Goal: Task Accomplishment & Management: Manage account settings

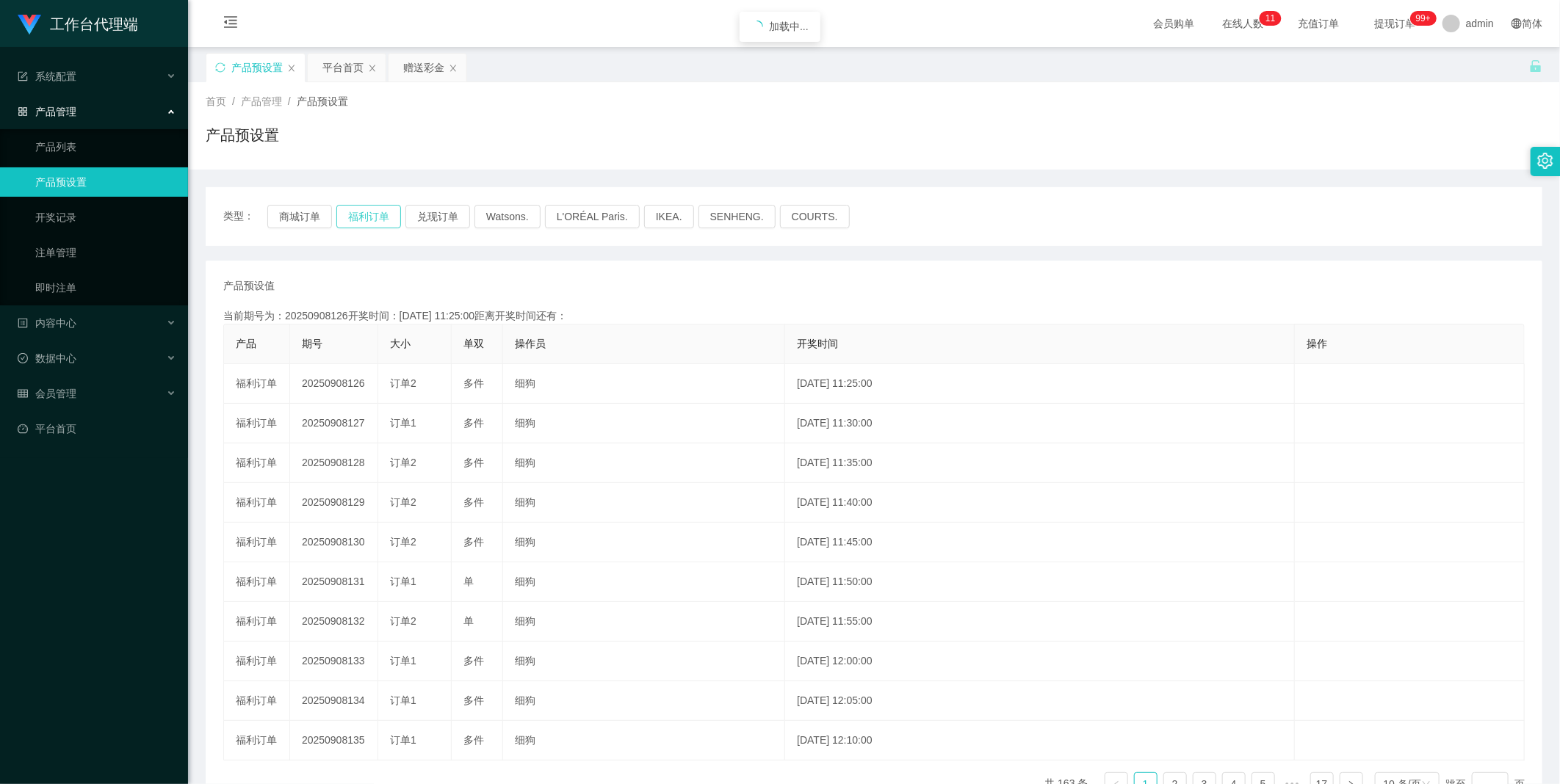
click at [385, 214] on button "福利订单" at bounding box center [369, 216] width 65 height 23
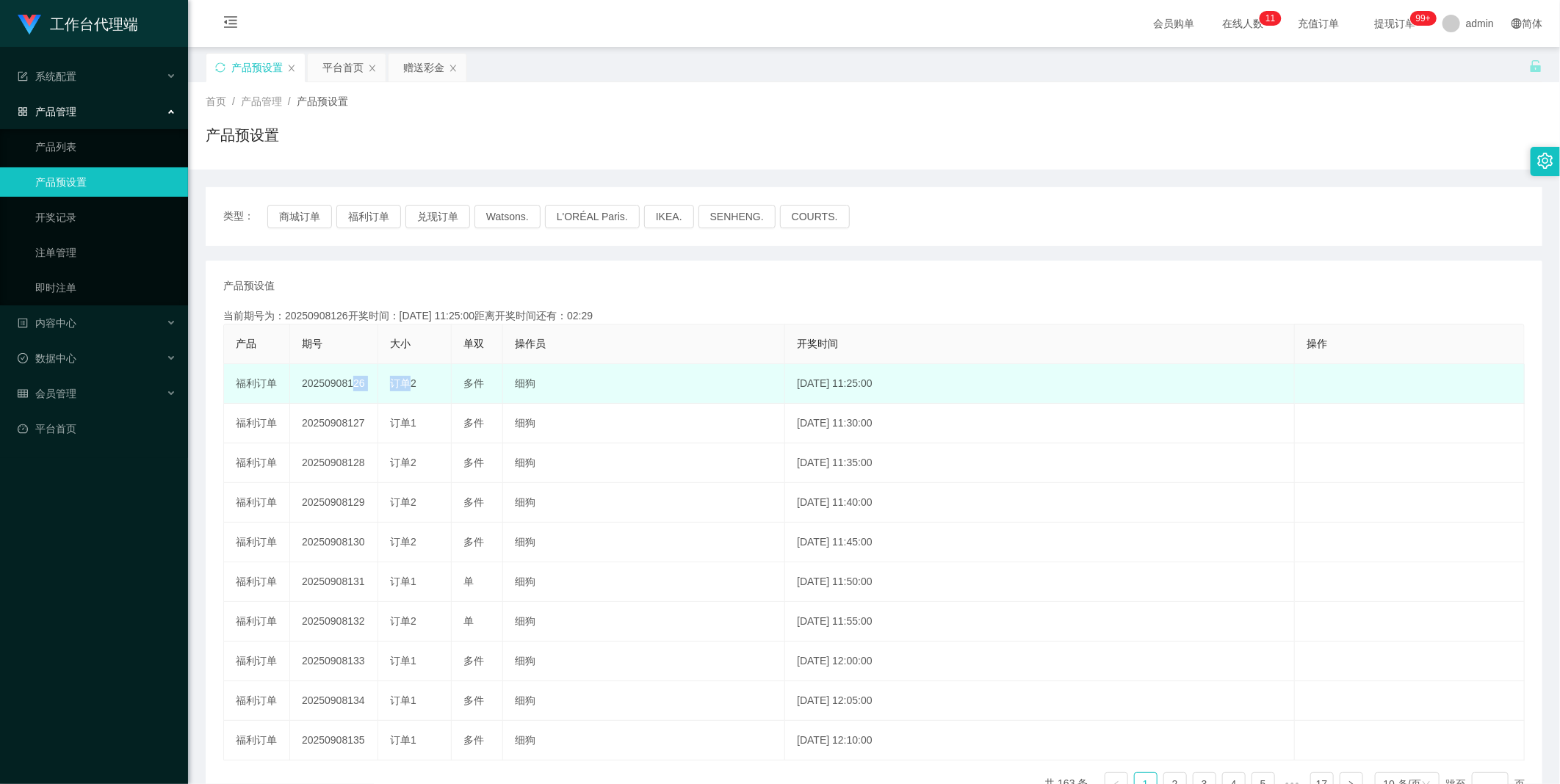
drag, startPoint x: 347, startPoint y: 386, endPoint x: 401, endPoint y: 389, distance: 54.1
click at [401, 389] on tr "福利订单 20250908126 订单2 多件 细狗 [DATE] 11:25:00 编 辑 限制投注" at bounding box center [874, 383] width 1301 height 40
copy tr "126 订"
click at [317, 377] on td "20250908126" at bounding box center [334, 383] width 88 height 40
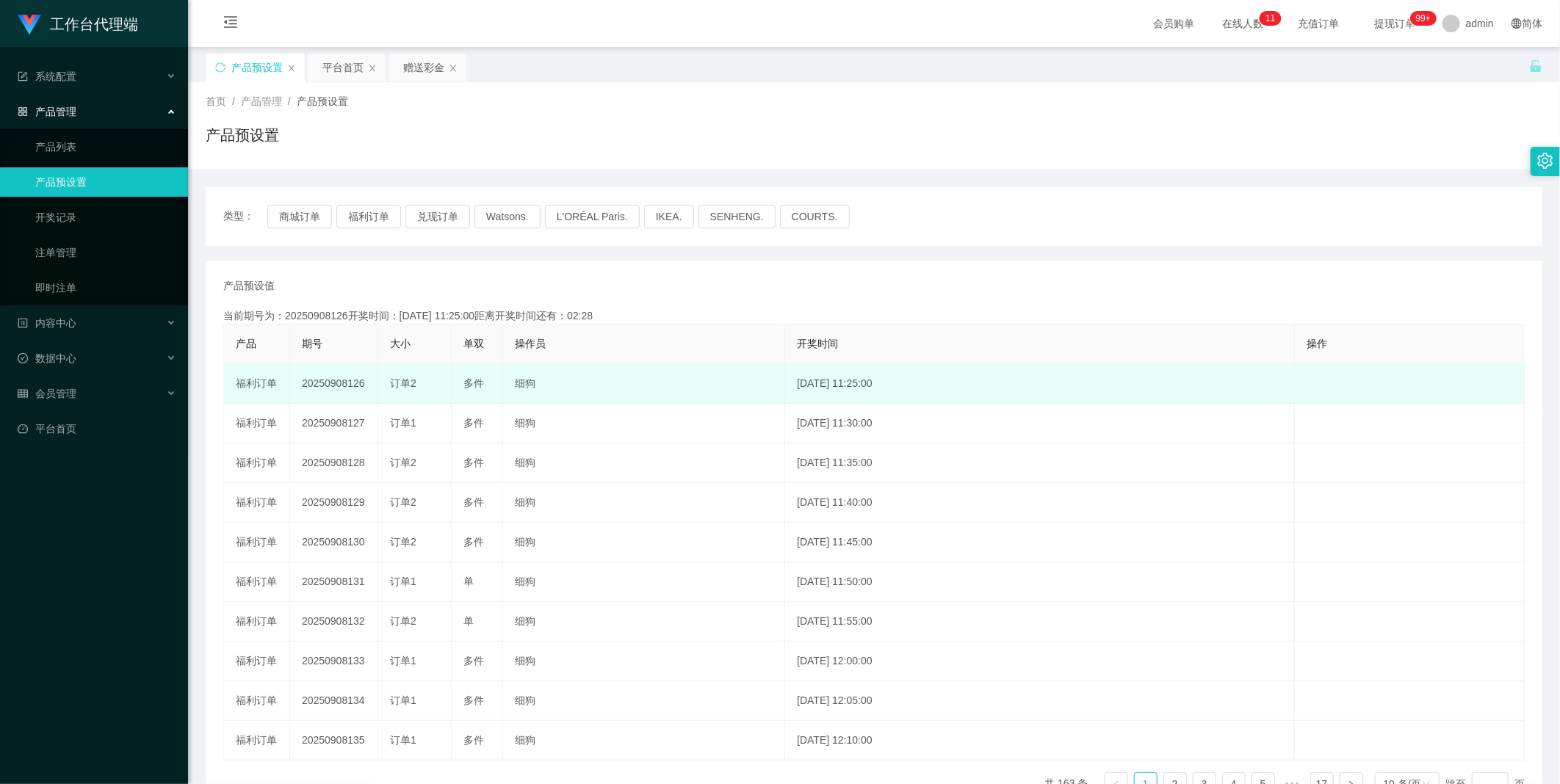
copy td "20250908126"
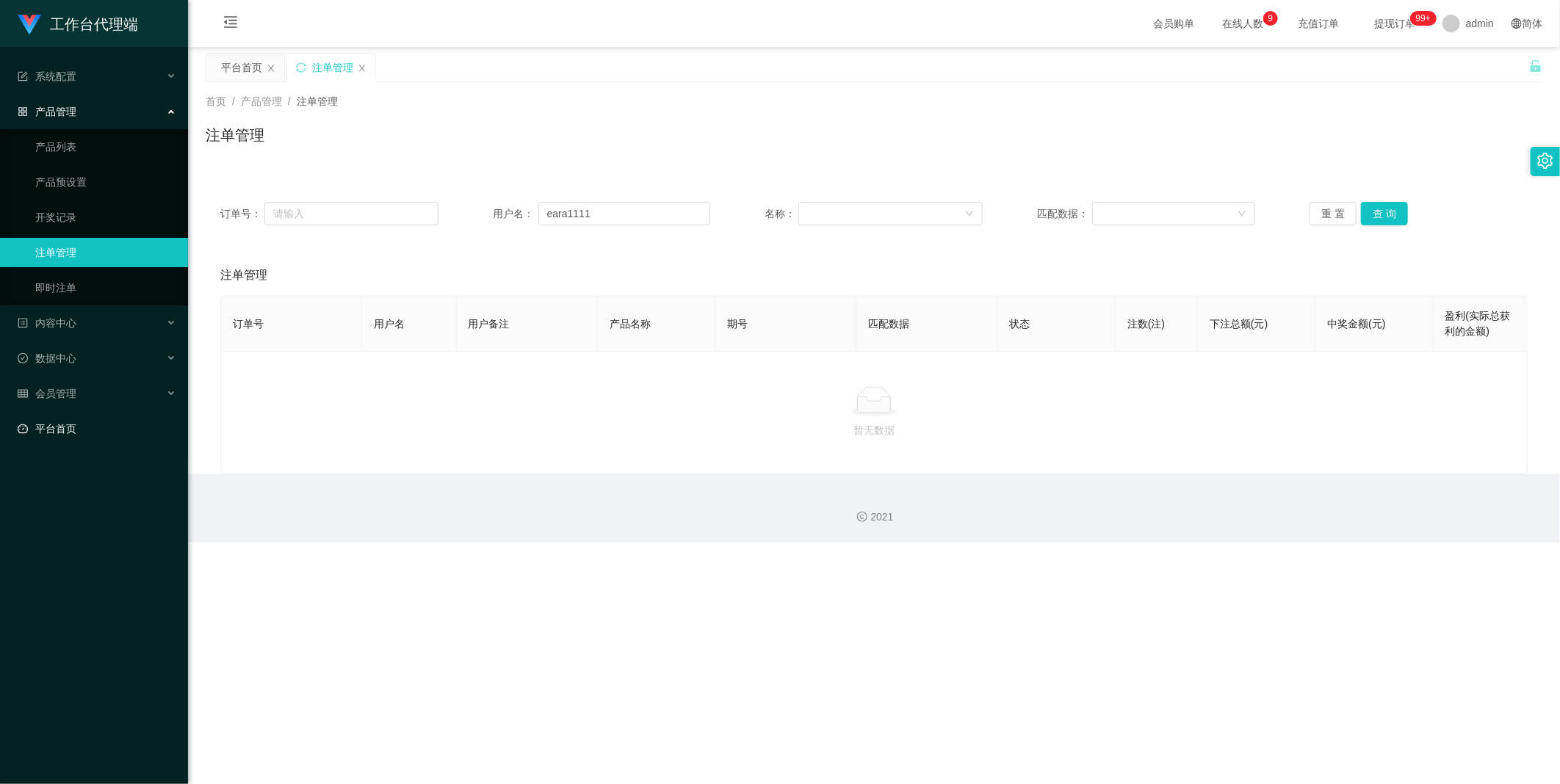
click at [49, 431] on link "平台首页" at bounding box center [97, 428] width 159 height 29
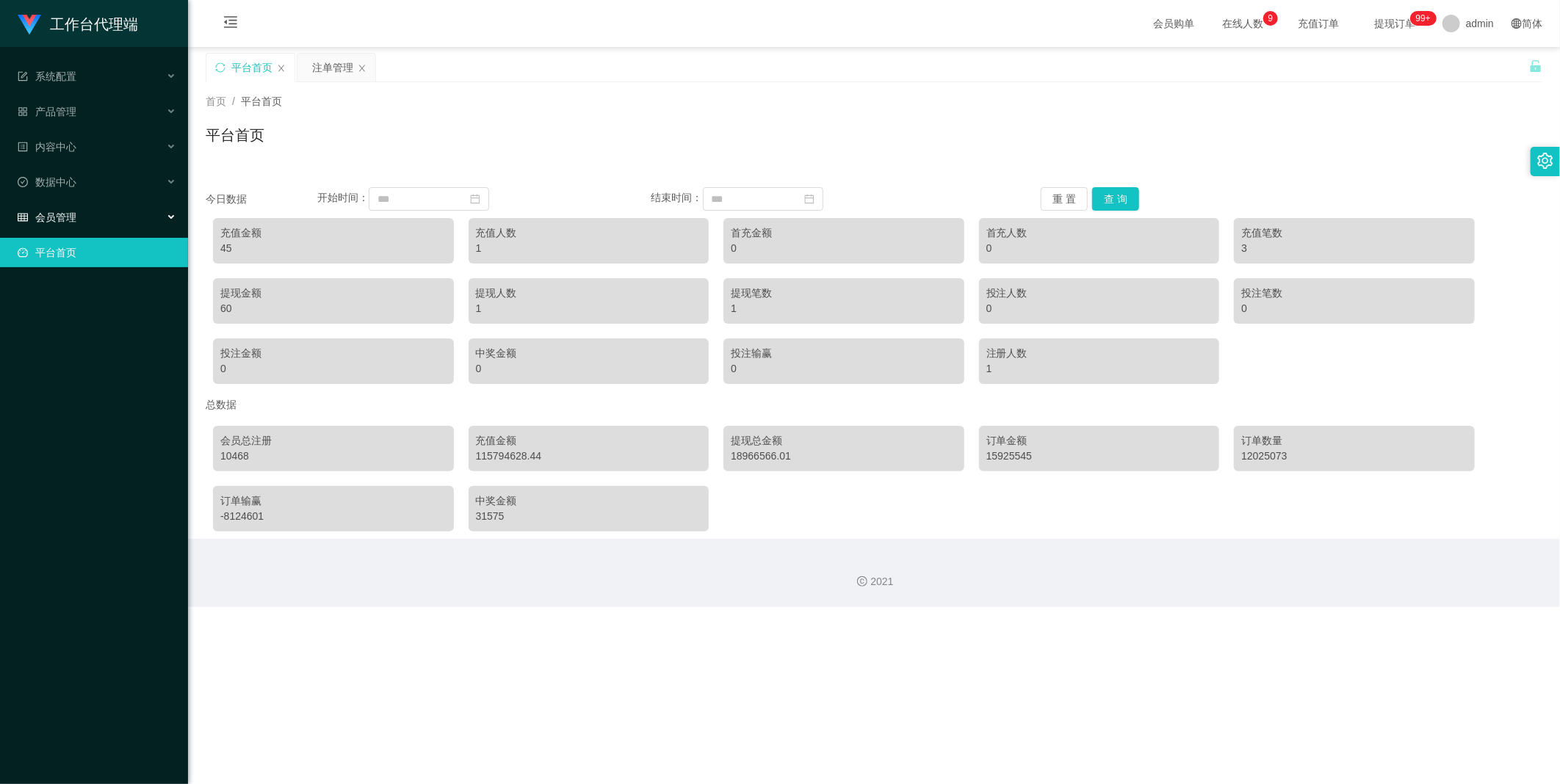
click at [79, 226] on div "会员管理" at bounding box center [94, 217] width 188 height 29
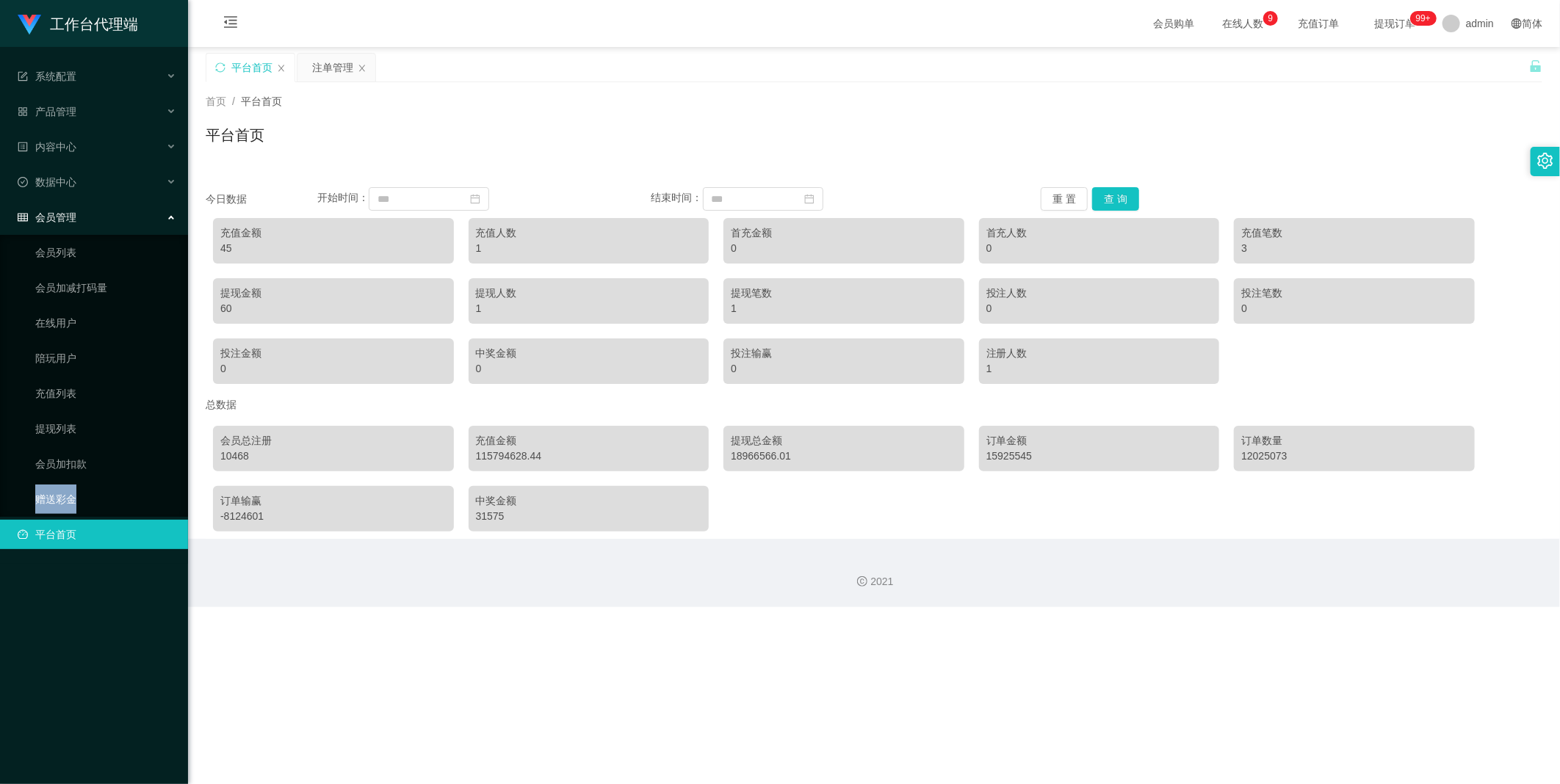
drag, startPoint x: 74, startPoint y: 479, endPoint x: 70, endPoint y: 499, distance: 20.4
click at [70, 499] on ul "会员列表 会员加减打码量 在线用户 陪玩用户 充值列表 提现列表 会员加扣款 赠送彩金" at bounding box center [94, 376] width 188 height 282
drag, startPoint x: 70, startPoint y: 499, endPoint x: 51, endPoint y: 499, distance: 19.0
click at [51, 499] on link "赠送彩金" at bounding box center [105, 499] width 141 height 29
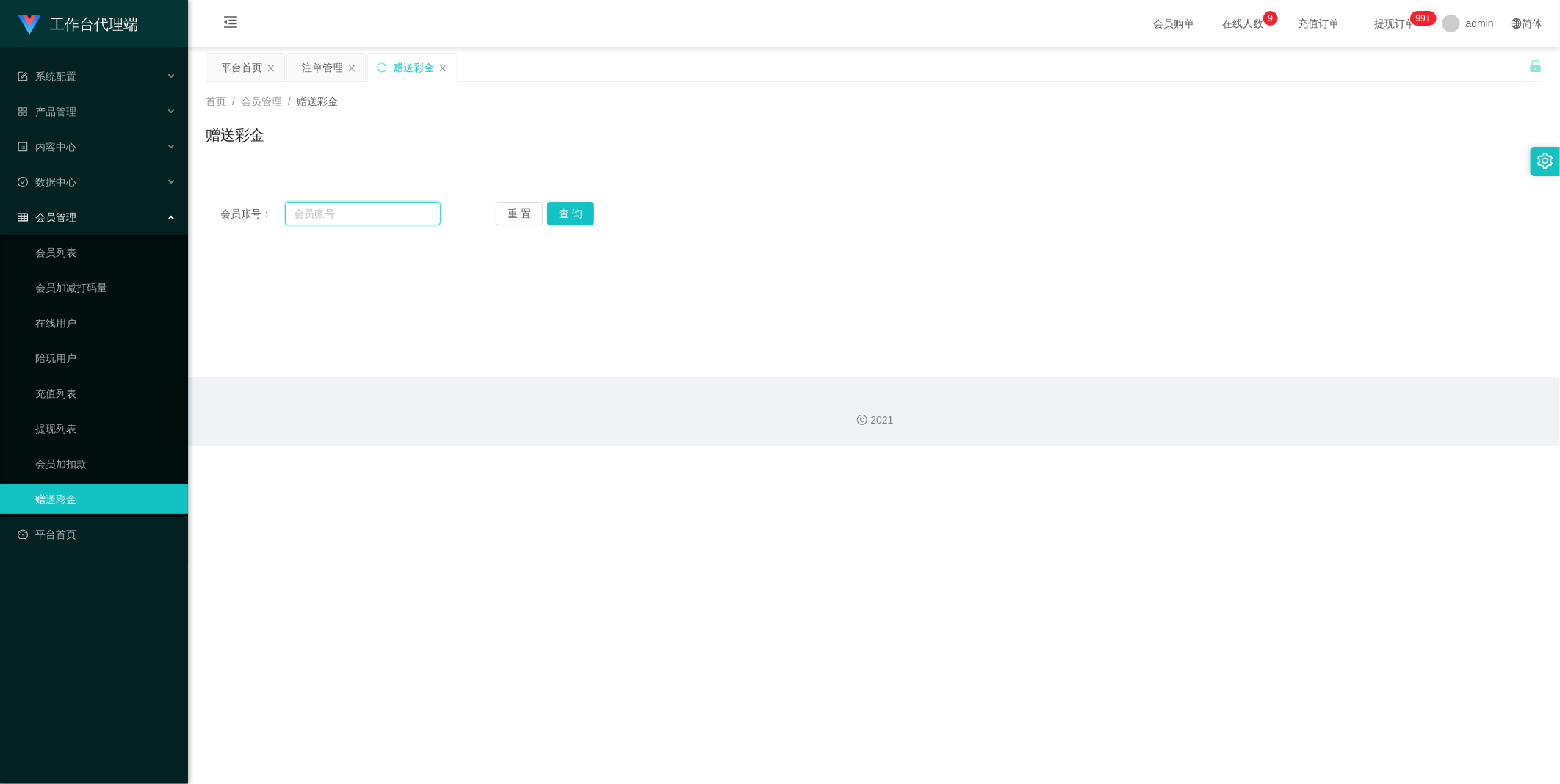
click at [372, 210] on input "text" at bounding box center [363, 213] width 156 height 23
paste input "yyytttbbb"
type input "yyytttbbb"
click at [574, 208] on button "查 询" at bounding box center [571, 213] width 47 height 23
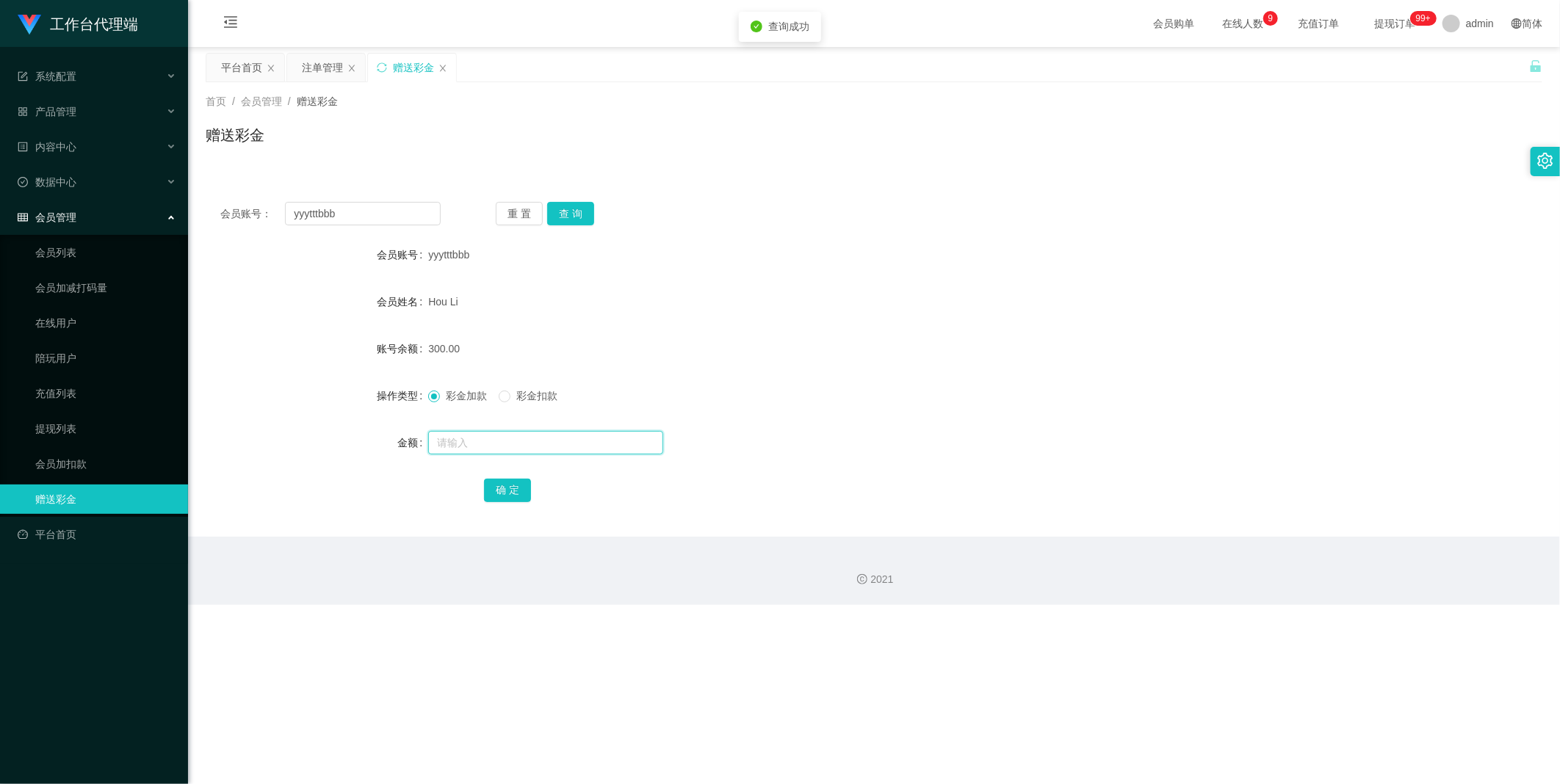
click at [456, 432] on input "text" at bounding box center [545, 442] width 235 height 23
type input "400"
click at [523, 486] on button "确 定" at bounding box center [507, 490] width 47 height 23
